Goal: Information Seeking & Learning: Find specific page/section

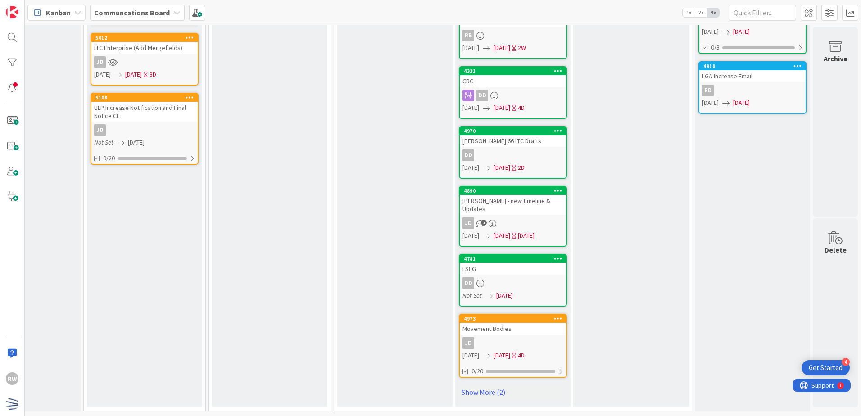
scroll to position [411, 187]
click at [484, 385] on link "Show More (2)" at bounding box center [513, 392] width 108 height 14
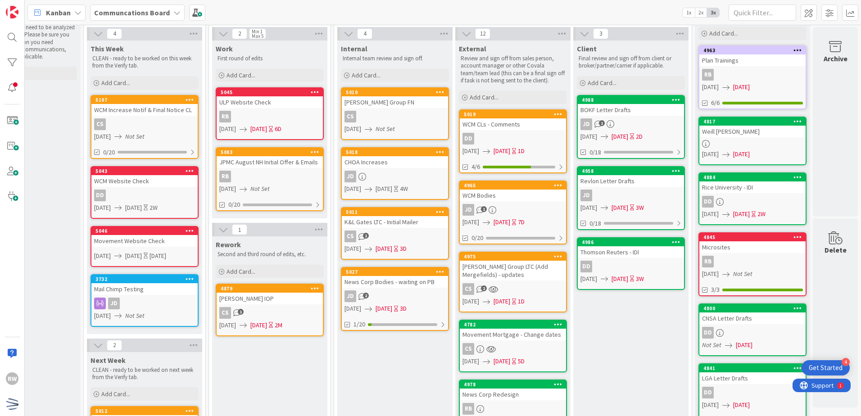
scroll to position [0, 187]
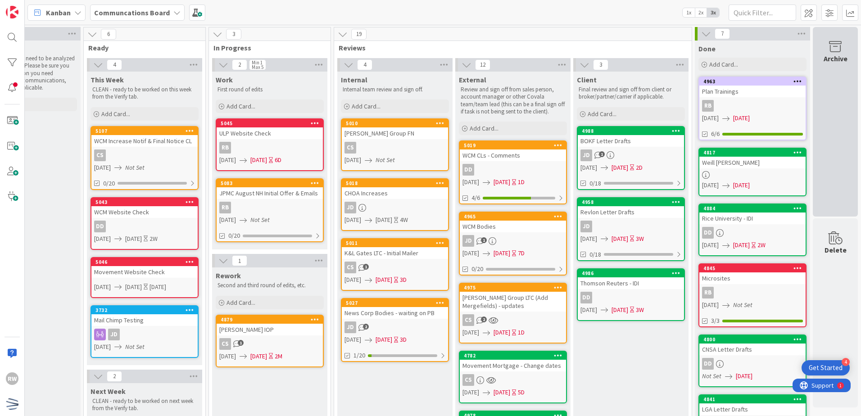
click at [845, 100] on div "Archive" at bounding box center [835, 122] width 45 height 190
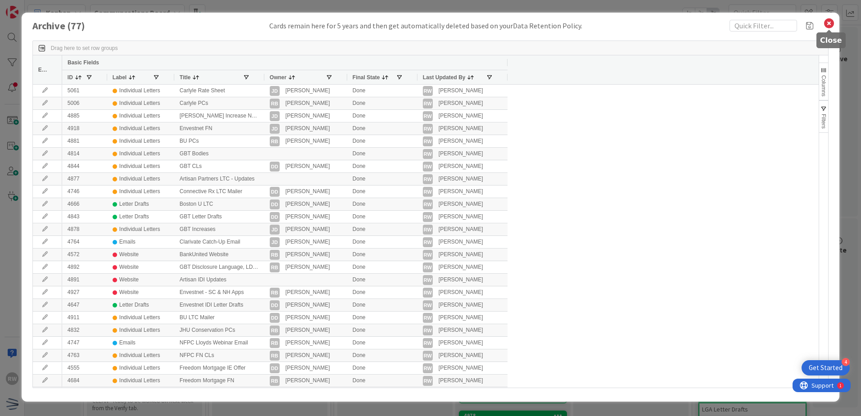
click at [829, 18] on icon at bounding box center [829, 23] width 12 height 13
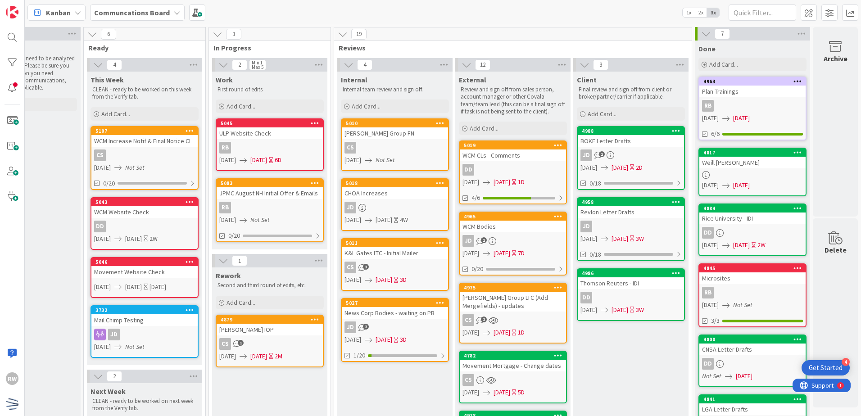
click at [146, 9] on b "Communcations Board" at bounding box center [132, 12] width 76 height 9
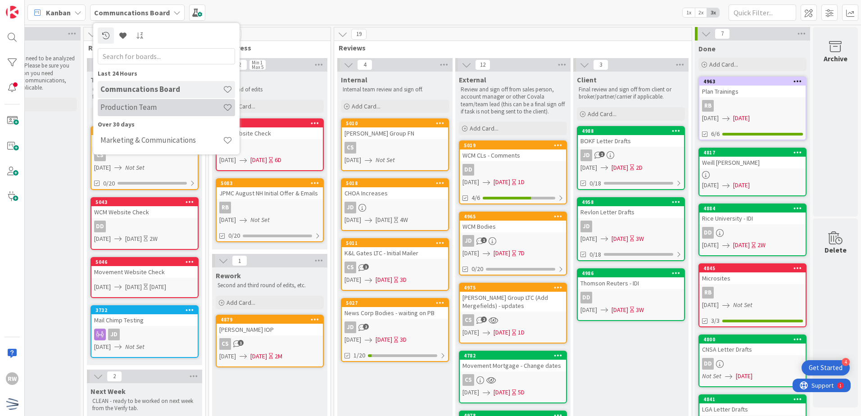
click at [135, 105] on h4 "Production Team" at bounding box center [161, 107] width 122 height 9
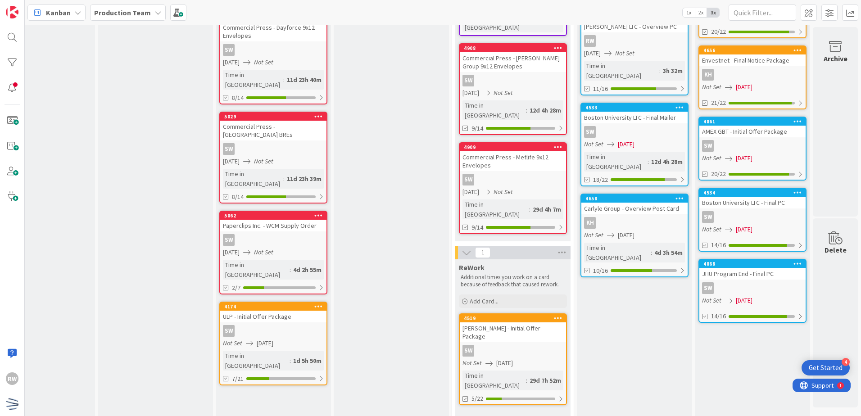
scroll to position [180, 291]
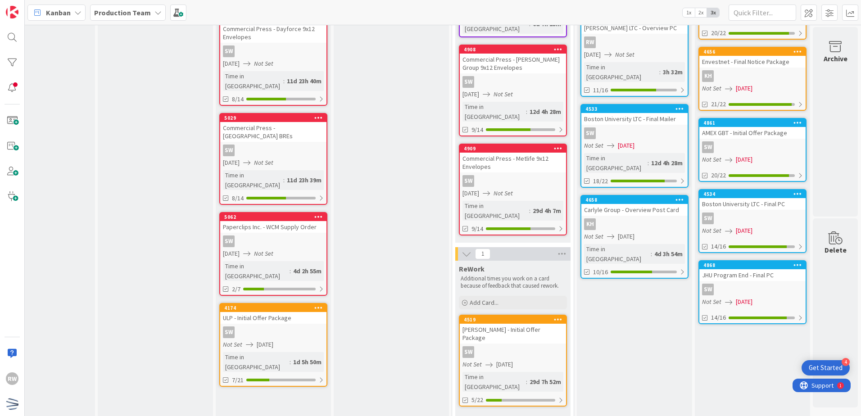
click at [639, 195] on link "4658 Carlyle Group - Overview Post Card KH Not Set [DATE] Time in [GEOGRAPHIC_D…" at bounding box center [634, 237] width 108 height 84
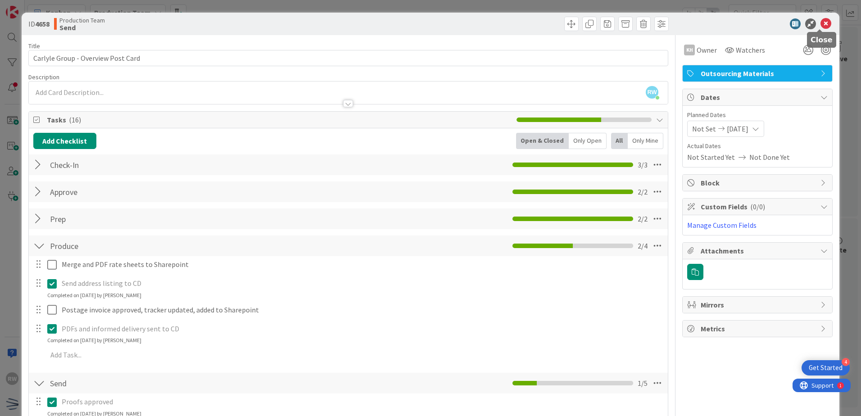
click at [820, 21] on icon at bounding box center [825, 23] width 11 height 11
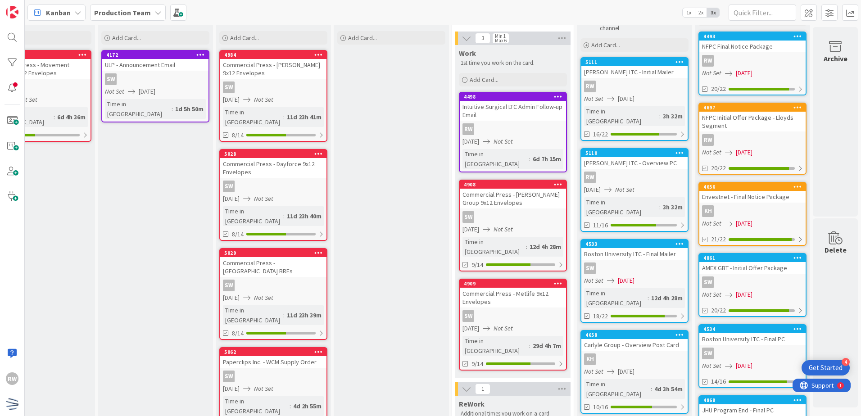
scroll to position [0, 291]
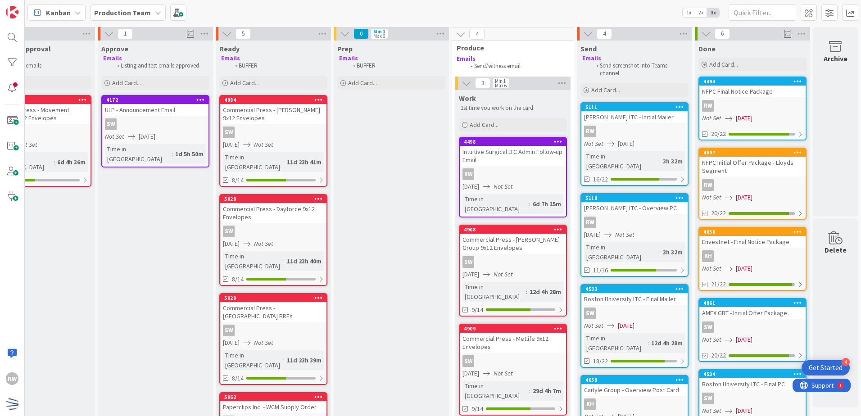
click at [526, 56] on p "Emails" at bounding box center [510, 58] width 106 height 7
click at [620, 107] on div "5111" at bounding box center [636, 107] width 102 height 6
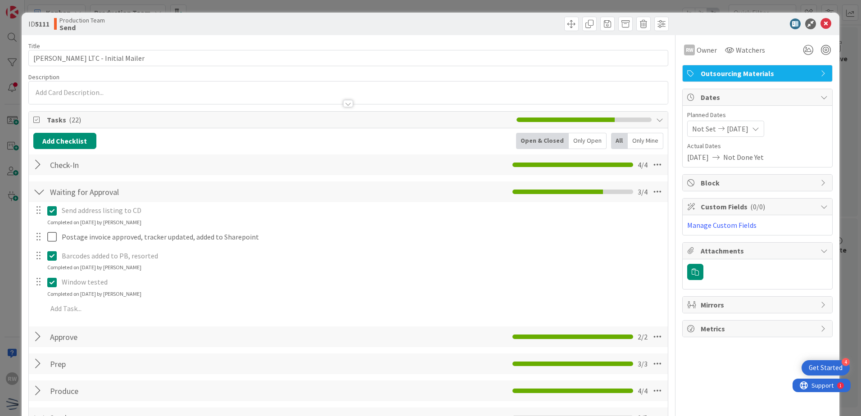
click at [826, 23] on div "ID 5111 Production Team Send" at bounding box center [431, 24] width 818 height 23
click at [822, 23] on icon at bounding box center [825, 23] width 11 height 11
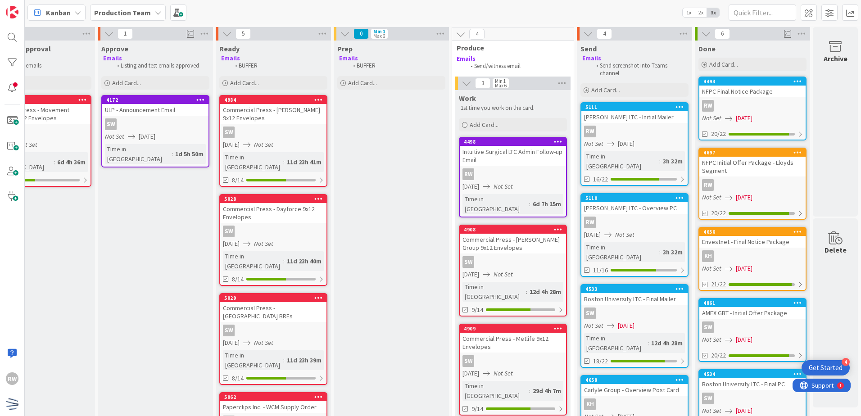
click at [644, 399] on div "KH" at bounding box center [634, 405] width 106 height 12
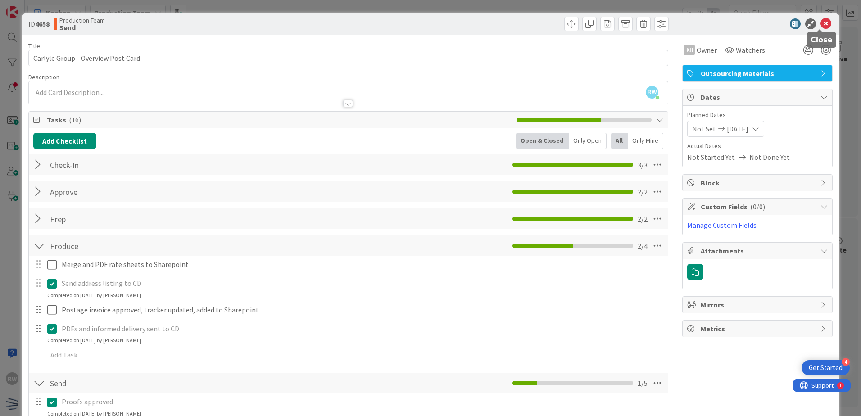
click at [820, 19] on icon at bounding box center [825, 23] width 11 height 11
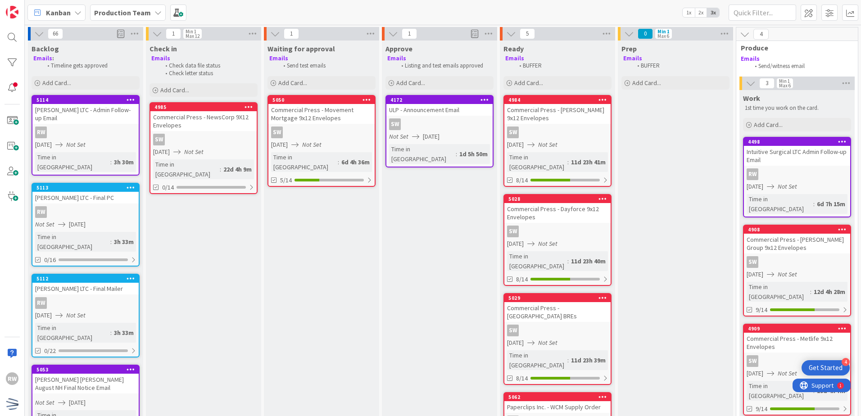
click at [148, 13] on div "Production Team" at bounding box center [128, 13] width 76 height 16
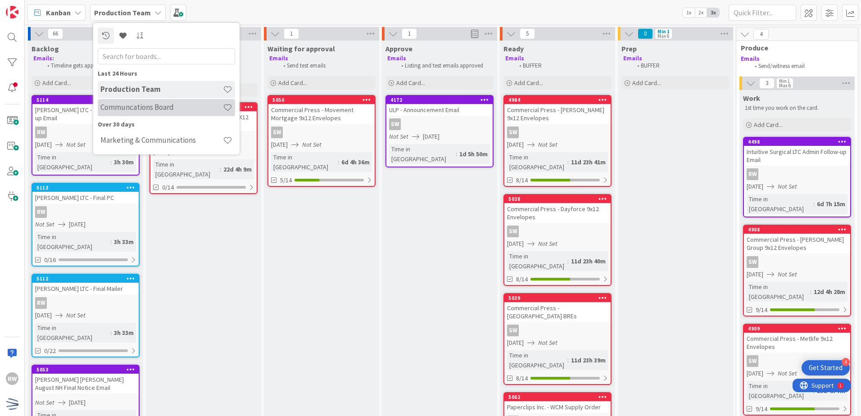
click at [157, 104] on h4 "Communcations Board" at bounding box center [161, 107] width 122 height 9
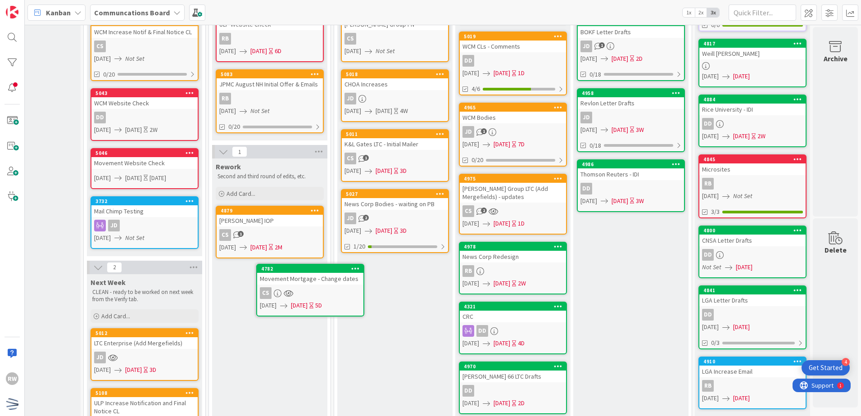
scroll to position [114, 187]
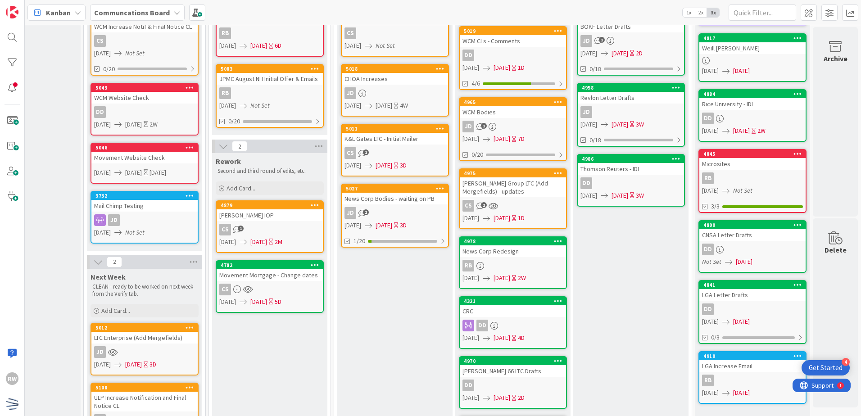
click at [275, 290] on div "CS" at bounding box center [270, 290] width 106 height 12
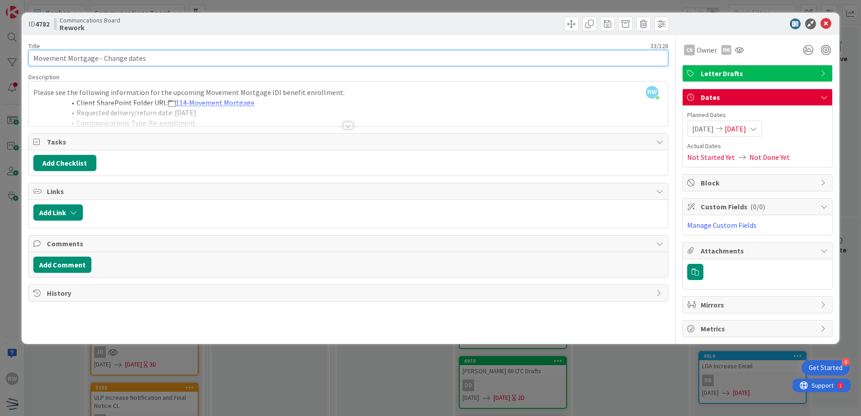
drag, startPoint x: 184, startPoint y: 61, endPoint x: 94, endPoint y: 60, distance: 90.1
click at [94, 60] on input "Movement Mortgage - Change dates" at bounding box center [348, 58] width 640 height 16
type input "Movement Mortgage"
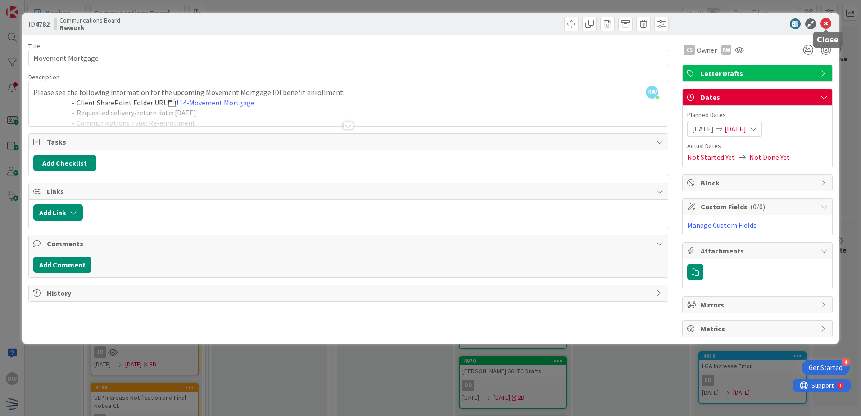
click at [823, 27] on icon at bounding box center [825, 23] width 11 height 11
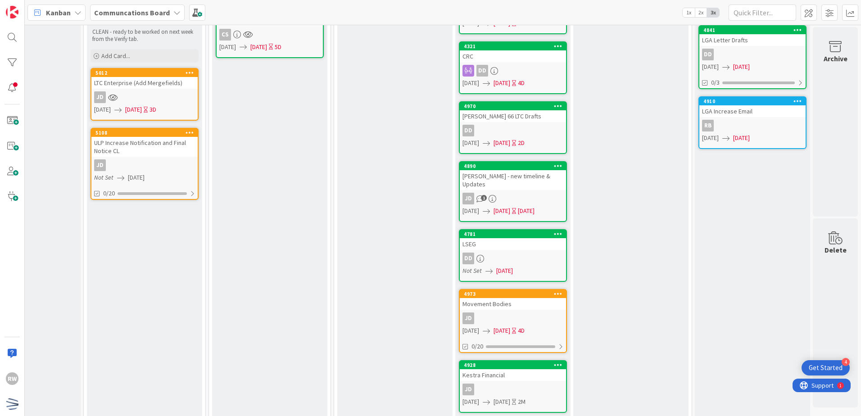
scroll to position [411, 187]
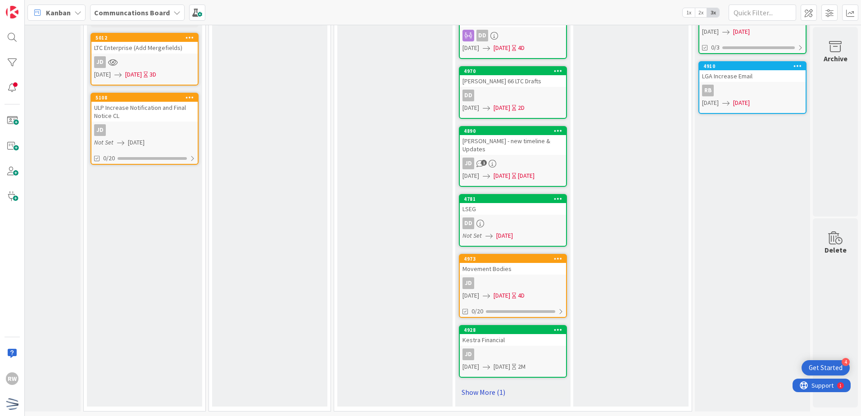
click at [485, 387] on link "Show More (1)" at bounding box center [513, 392] width 108 height 14
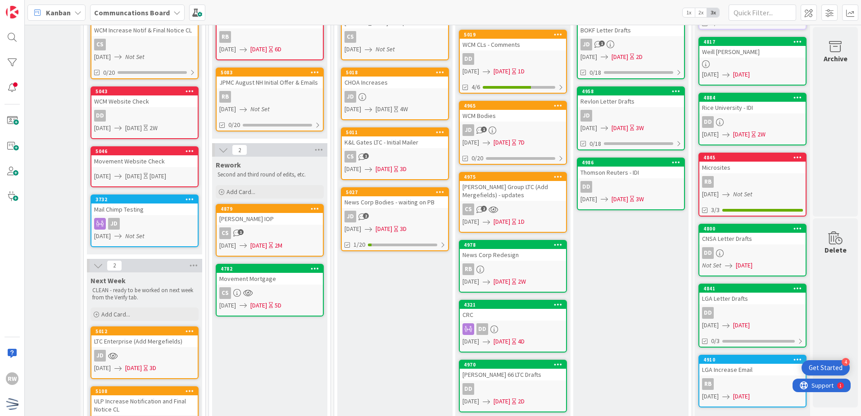
scroll to position [0, 187]
